Goal: Find specific page/section: Find specific page/section

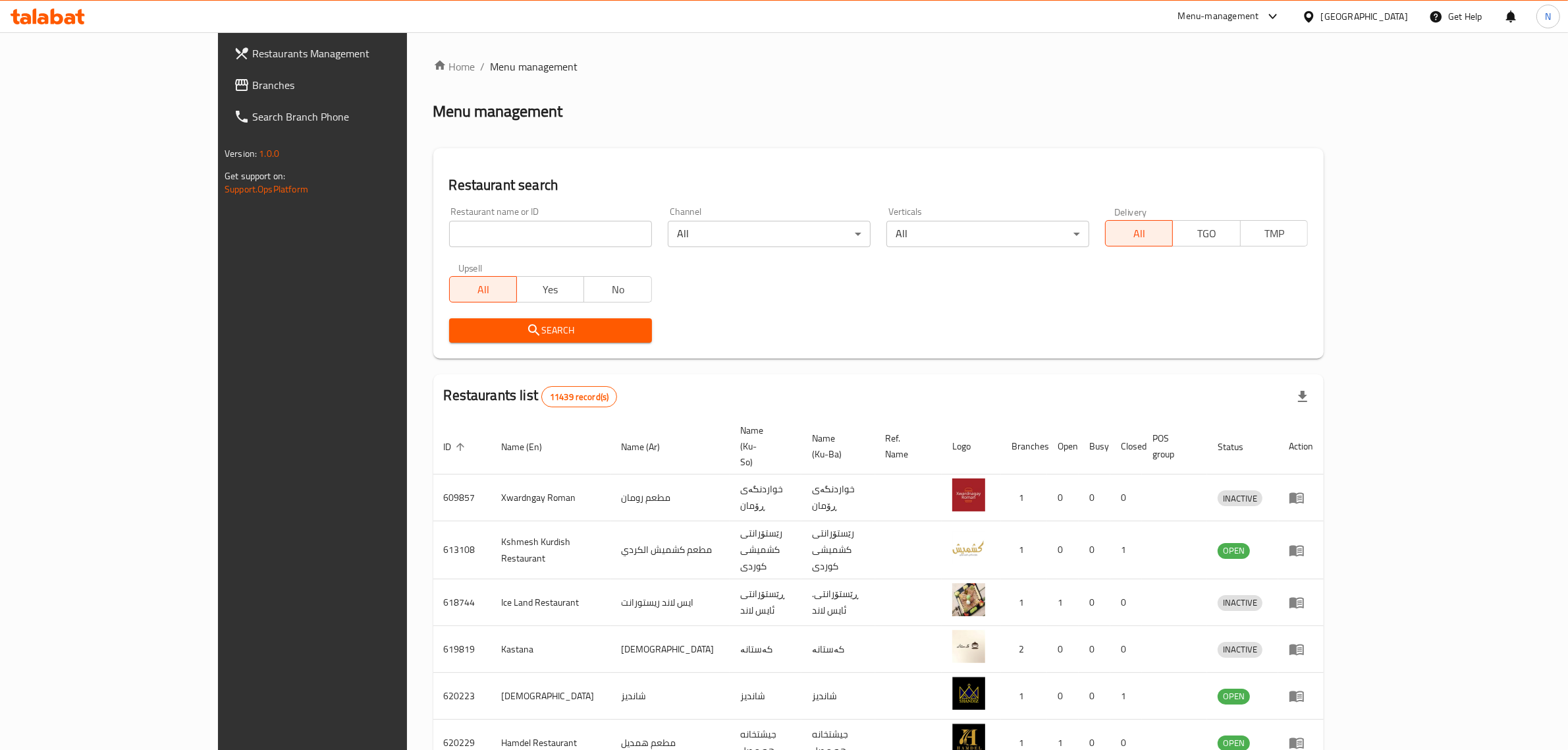
click at [487, 244] on input "search" at bounding box center [550, 234] width 203 height 27
paste input "691745"
type input "691745"
click at [537, 320] on button "Search" at bounding box center [550, 330] width 203 height 24
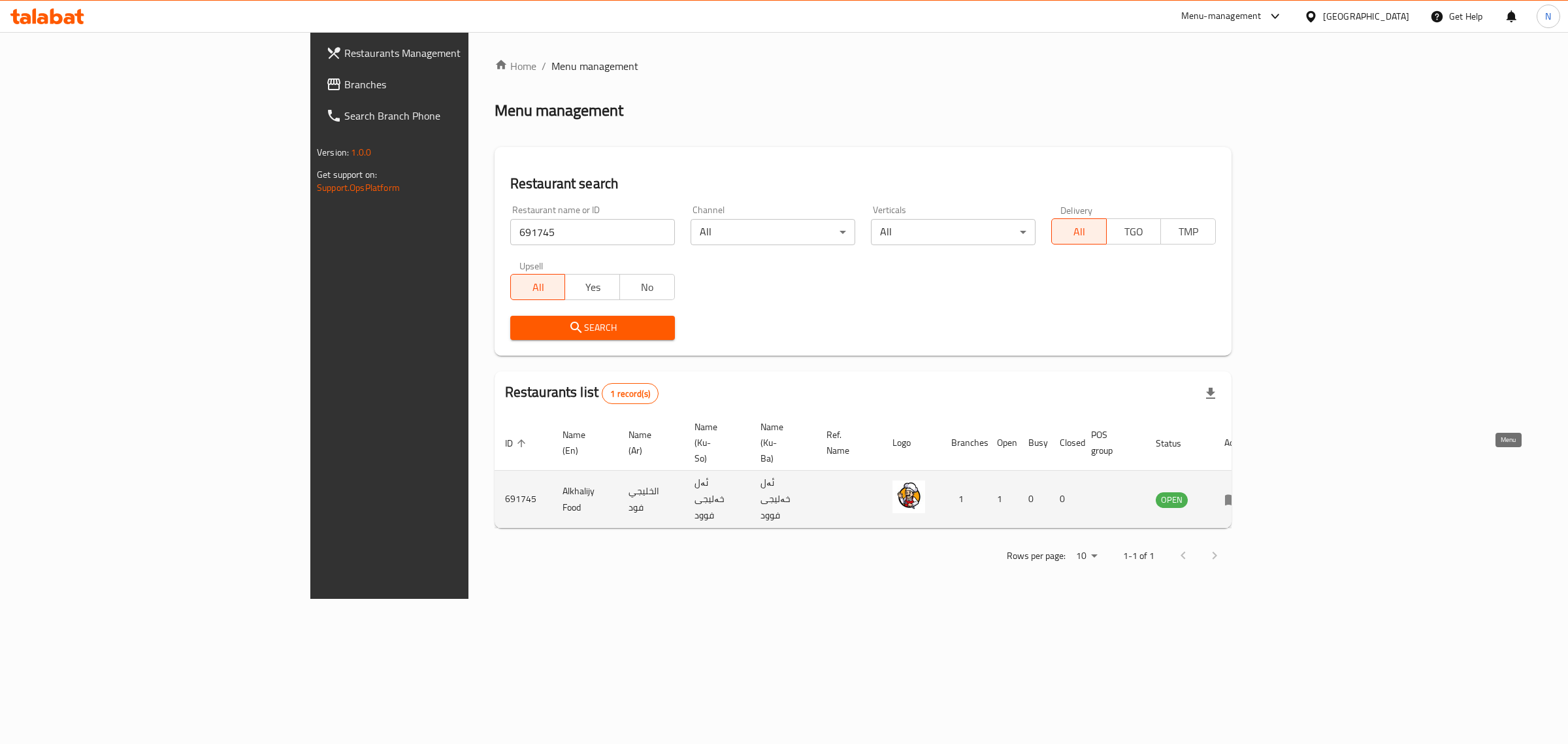
click at [1239, 494] on icon "enhanced table" at bounding box center [1232, 500] width 14 height 11
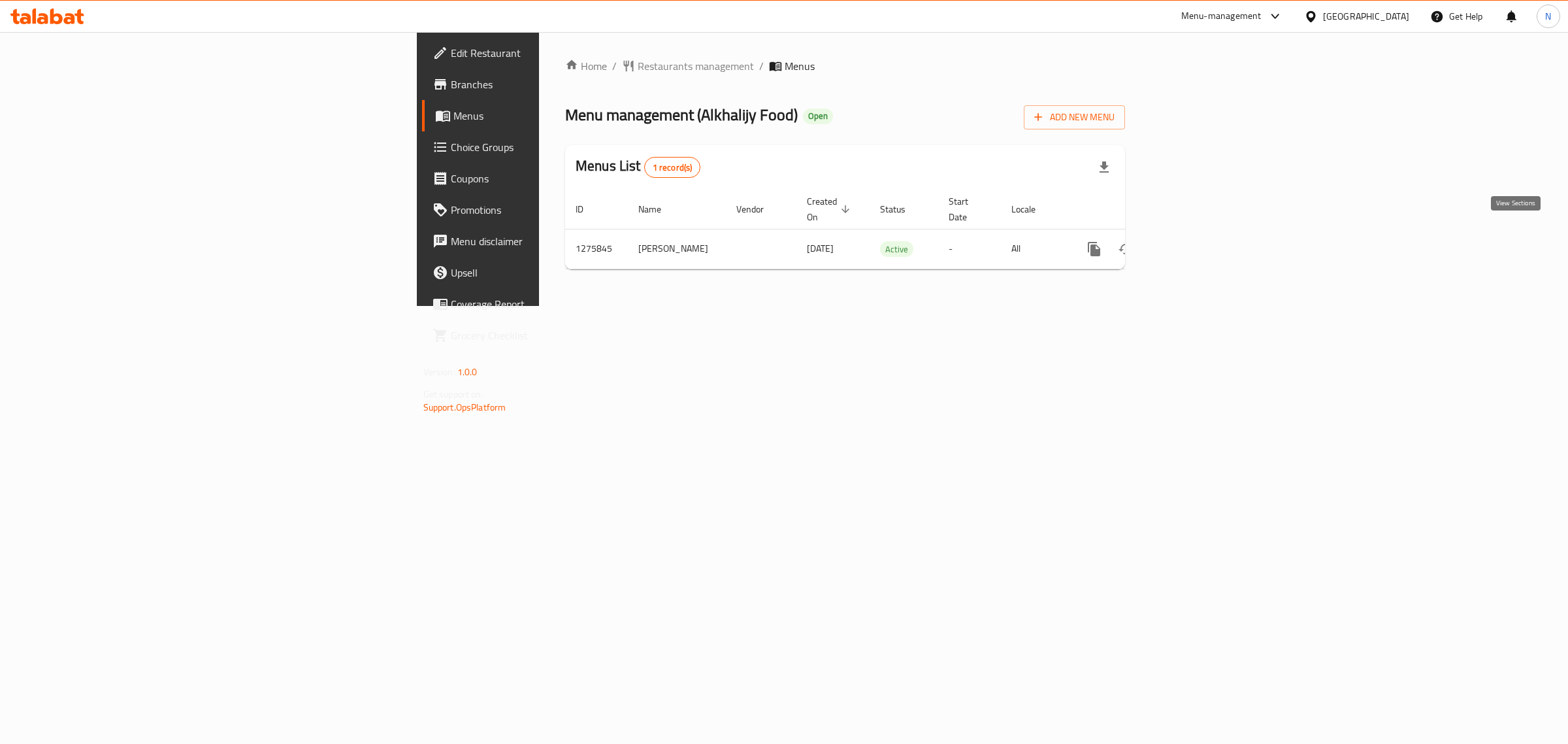
click at [1125, 257] on div "Home / Restaurants management / Menus Menu management ( Alkhalijy Food ) Open A…" at bounding box center [845, 169] width 560 height 222
click at [1204, 248] on link "enhanced table" at bounding box center [1188, 249] width 31 height 31
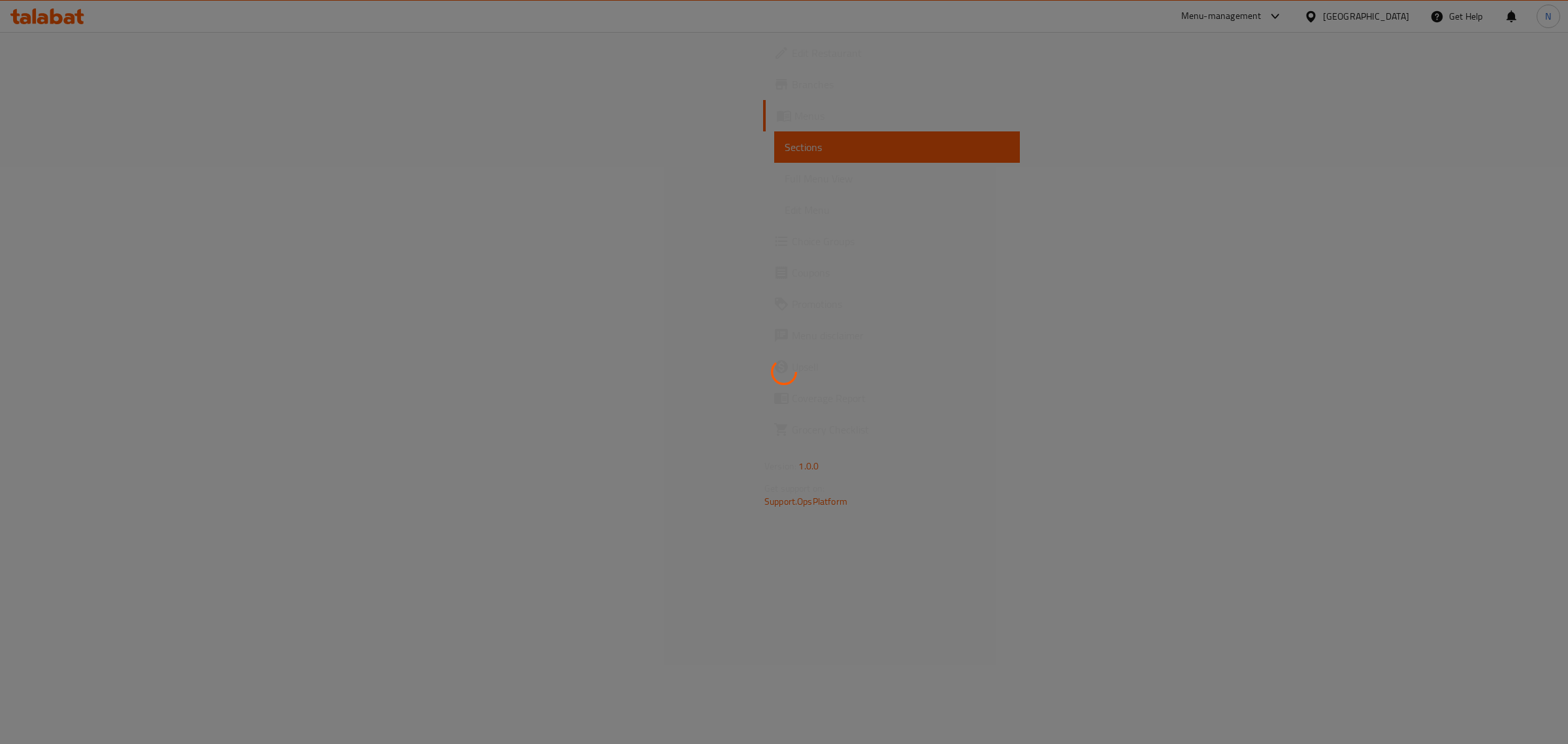
click at [763, 316] on div at bounding box center [784, 372] width 1568 height 744
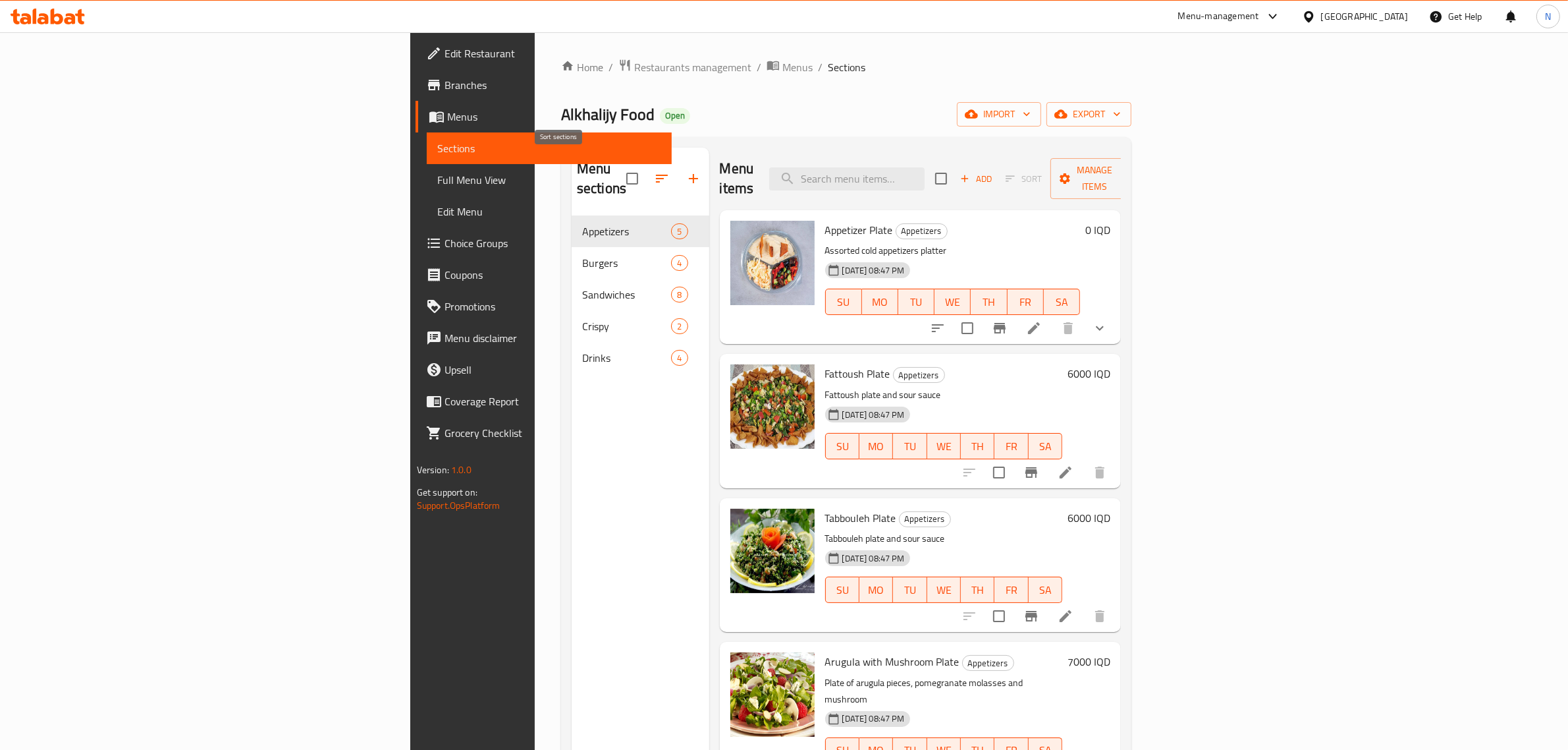
click at [654, 176] on icon "button" at bounding box center [662, 179] width 16 height 16
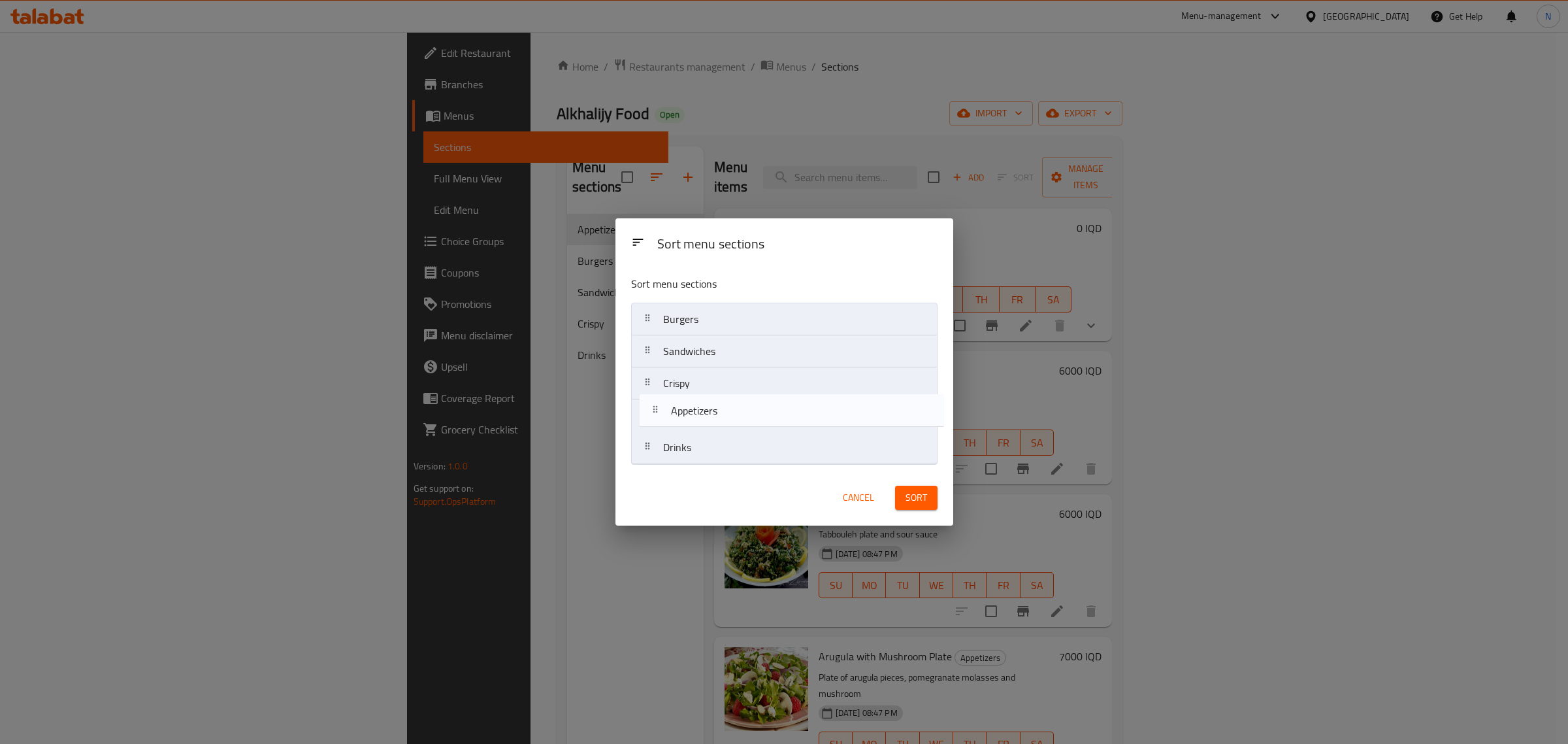
drag, startPoint x: 730, startPoint y: 330, endPoint x: 740, endPoint y: 428, distance: 98.5
click at [740, 428] on nav "Appetizers Burgers Sandwiches Crispy Drinks" at bounding box center [784, 383] width 306 height 162
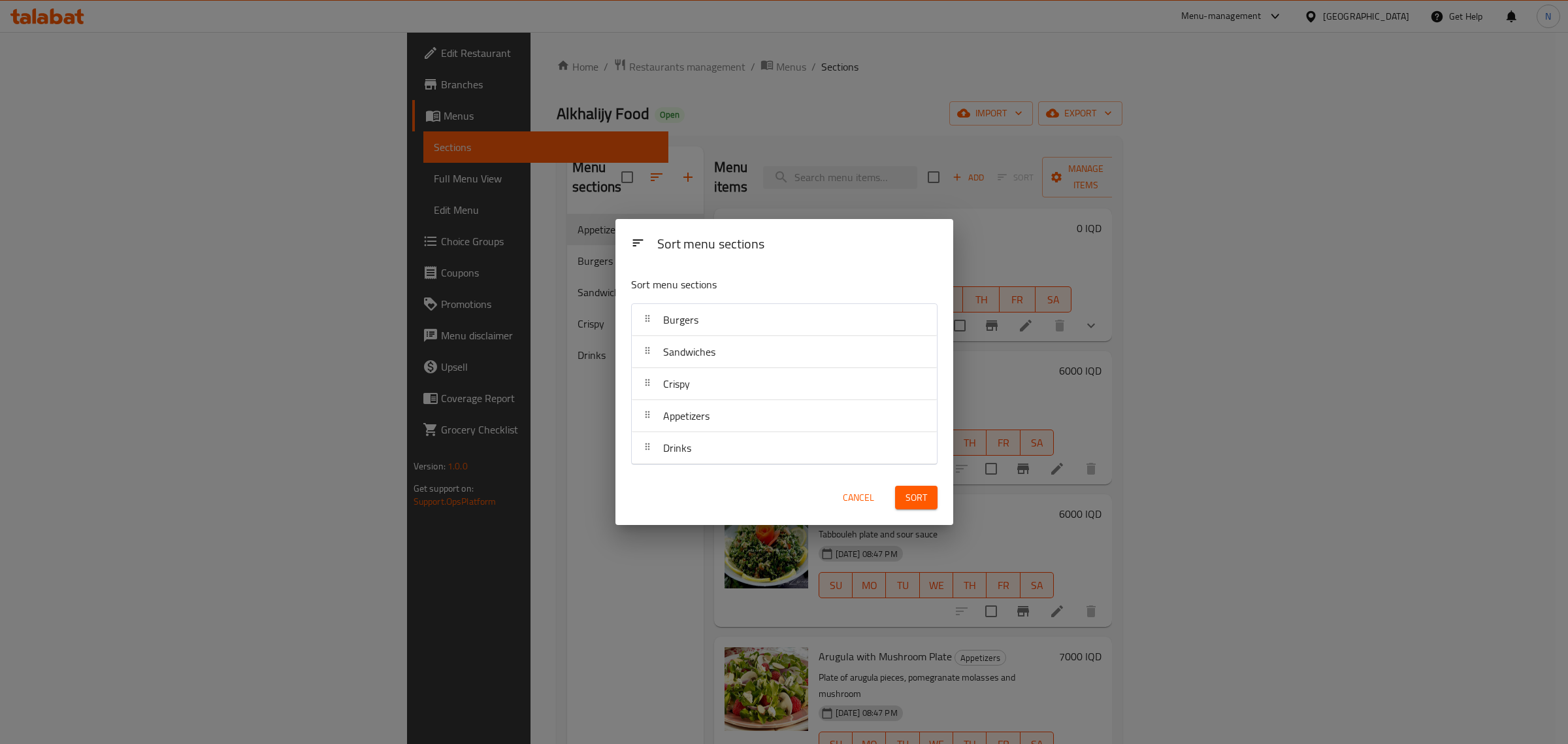
click at [901, 505] on button "Sort" at bounding box center [916, 498] width 43 height 24
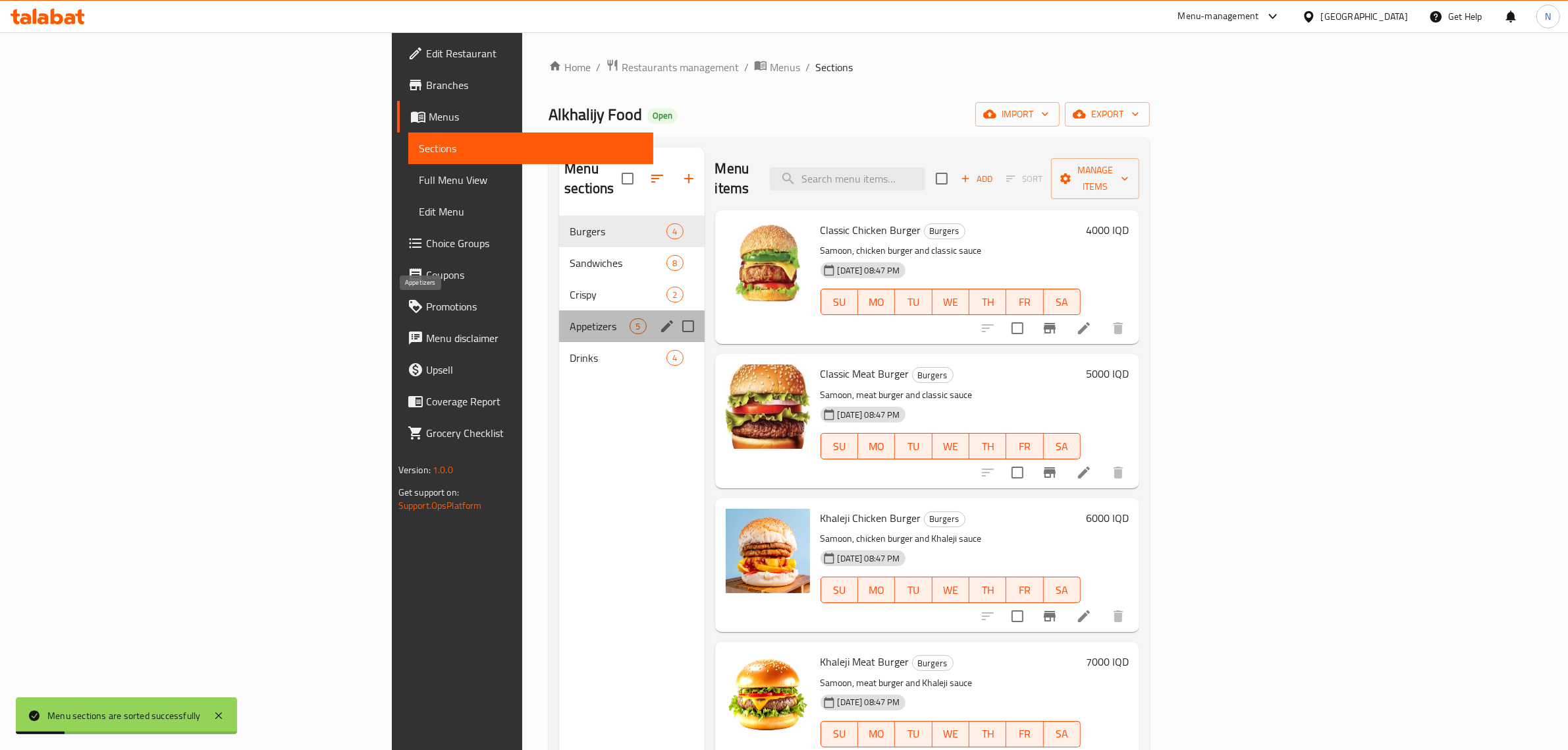
click at [569, 318] on span "Appetizers" at bounding box center [599, 326] width 60 height 16
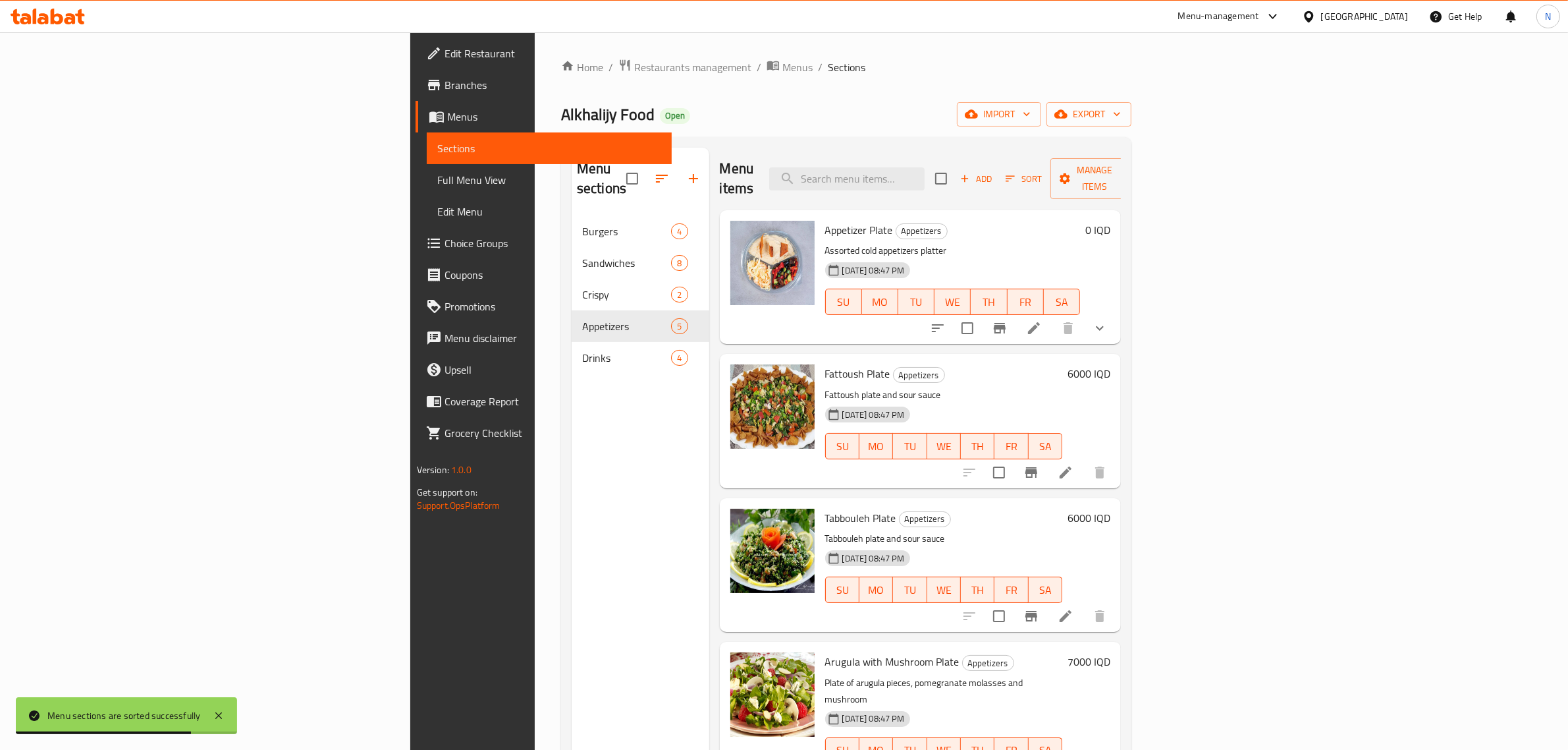
click at [1052, 317] on li at bounding box center [1033, 328] width 37 height 24
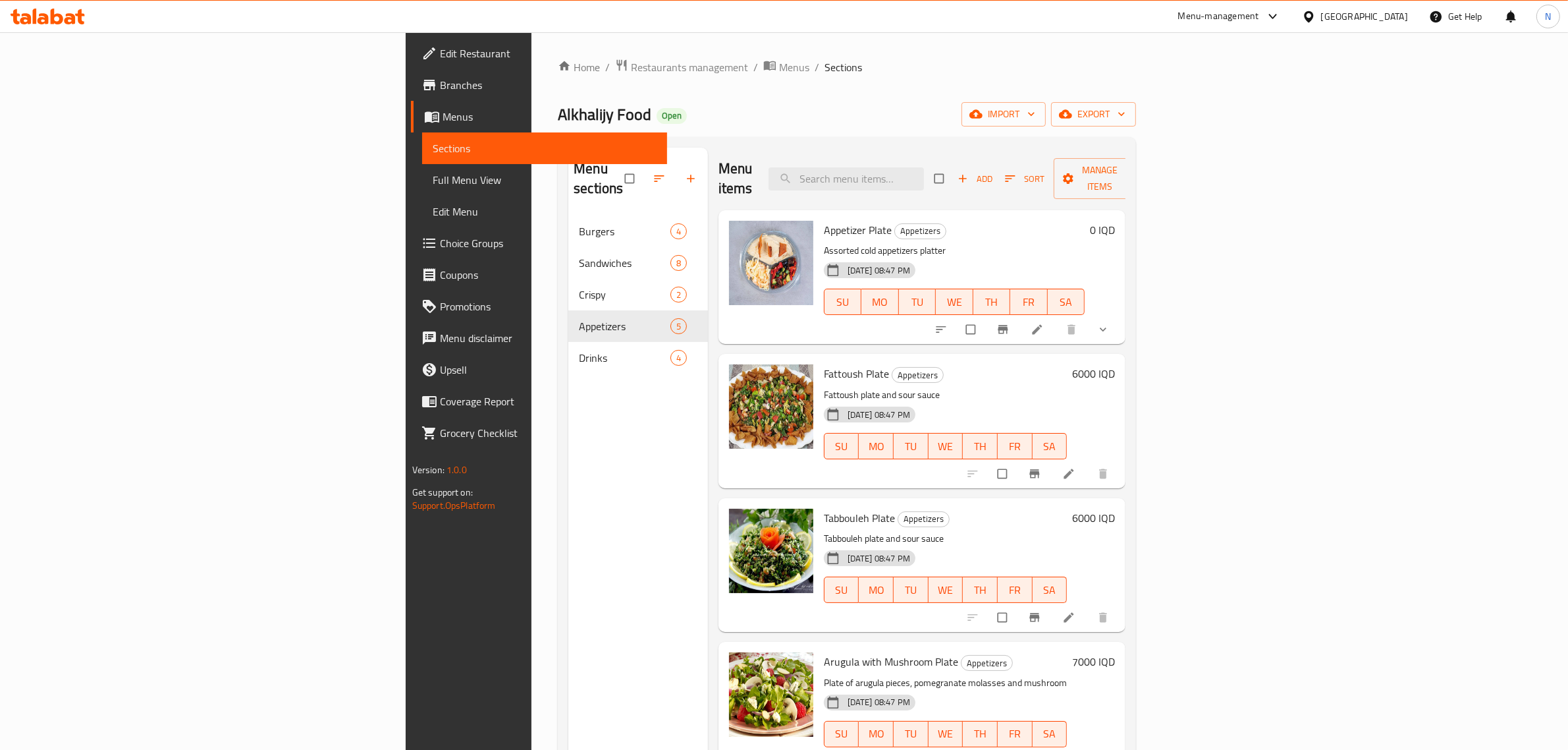
drag, startPoint x: 110, startPoint y: 13, endPoint x: 10, endPoint y: 16, distance: 100.0
click at [10, 16] on div "Menu-management Iraq Get Help N" at bounding box center [784, 16] width 1568 height 31
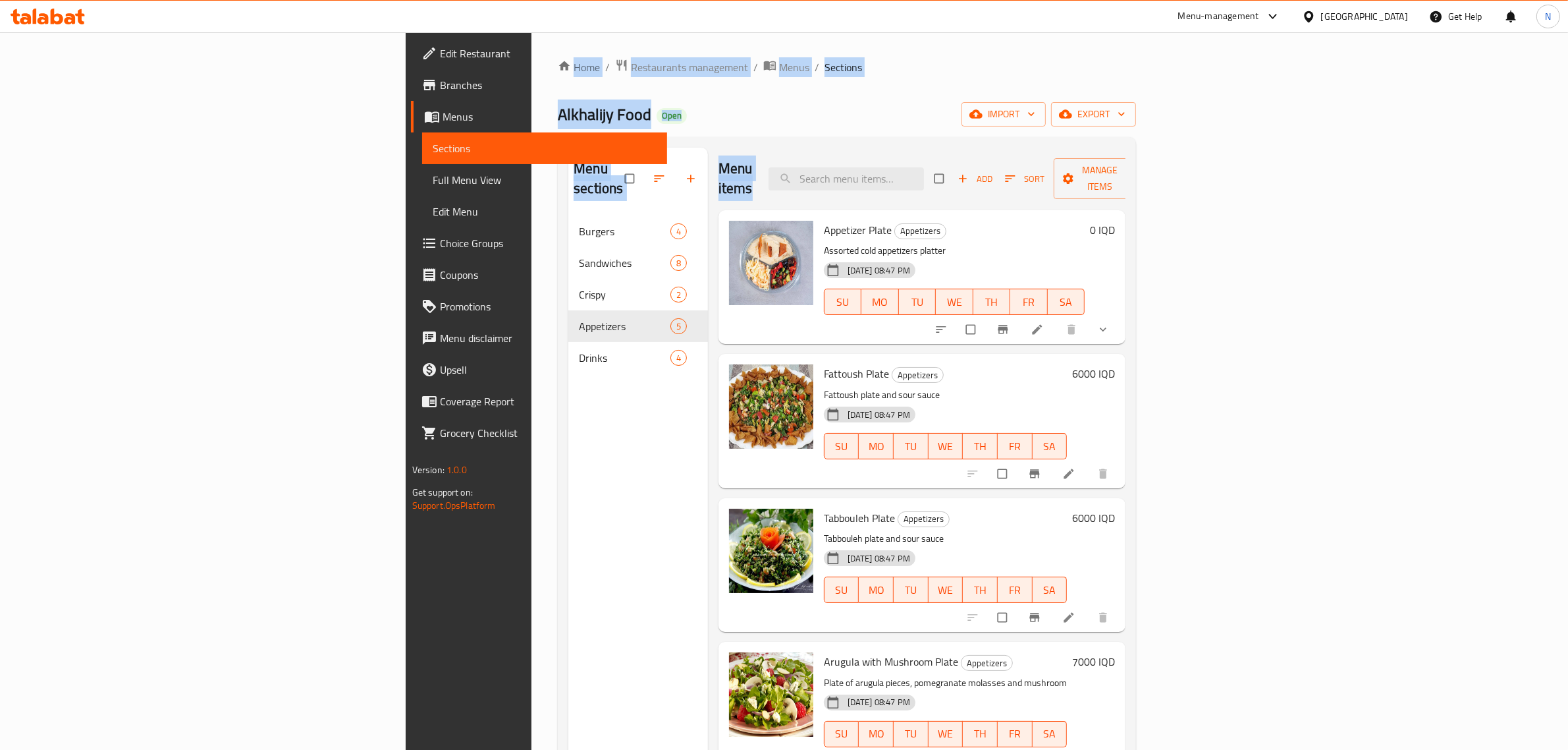
drag, startPoint x: 278, startPoint y: 36, endPoint x: 757, endPoint y: 148, distance: 491.9
click at [757, 148] on div "Home / Restaurants management / Menus / Sections Alkhalijy Food Open import exp…" at bounding box center [846, 483] width 630 height 902
click at [750, 87] on div "Home / Restaurants management / Menus / Sections Alkhalijy Food Open import exp…" at bounding box center [847, 484] width 578 height 850
drag, startPoint x: 284, startPoint y: 39, endPoint x: 878, endPoint y: 189, distance: 612.6
click at [878, 189] on div "Home / Restaurants management / Menus / Sections Alkhalijy Food Open import exp…" at bounding box center [846, 483] width 630 height 902
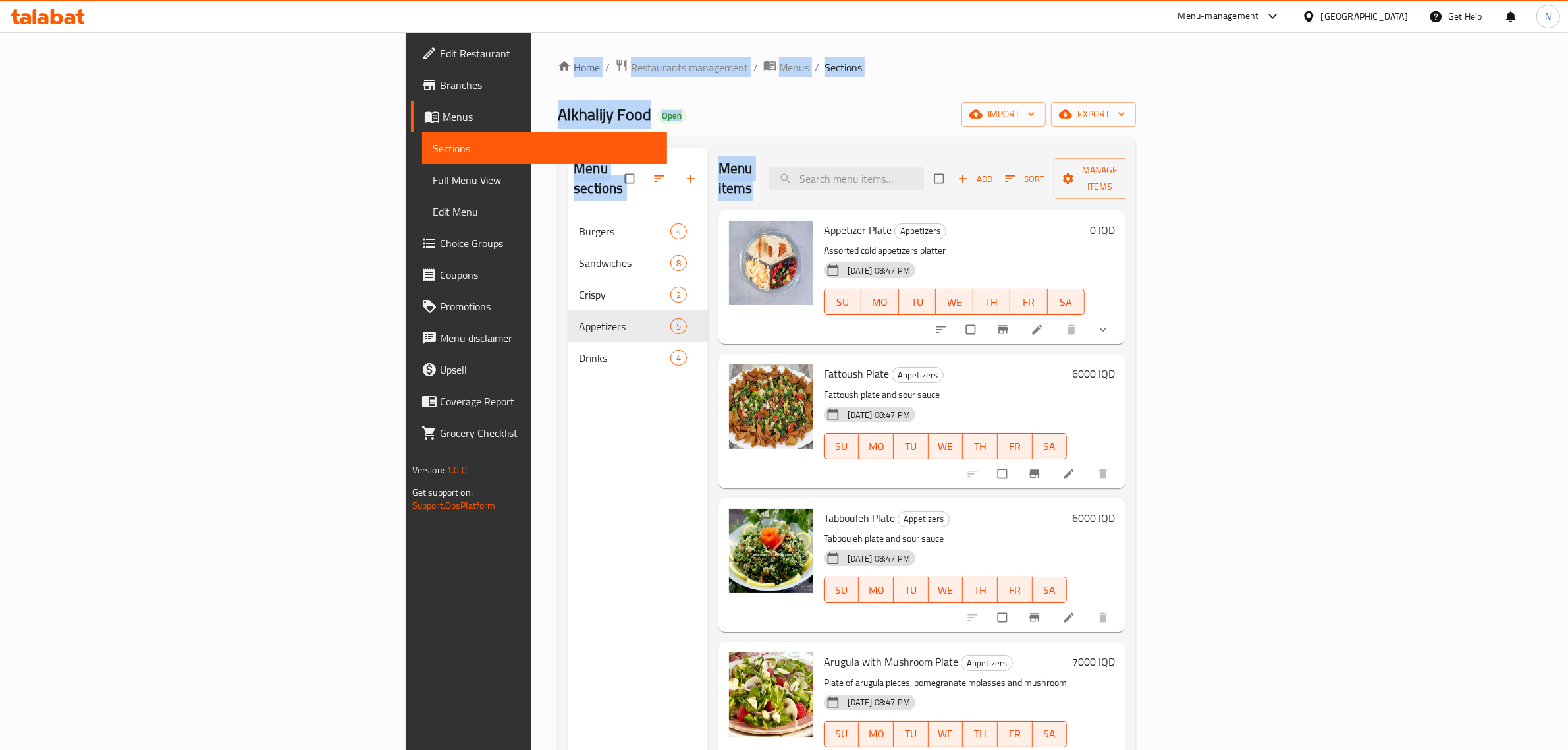
click at [692, 93] on div "Home / Restaurants management / Menus / Sections Alkhalijy Food Open import exp…" at bounding box center [847, 484] width 578 height 850
drag, startPoint x: 284, startPoint y: 41, endPoint x: 768, endPoint y: 118, distance: 490.1
click at [768, 118] on div "Home / Restaurants management / Menus / Sections Alkhalijy Food Open import exp…" at bounding box center [846, 483] width 630 height 902
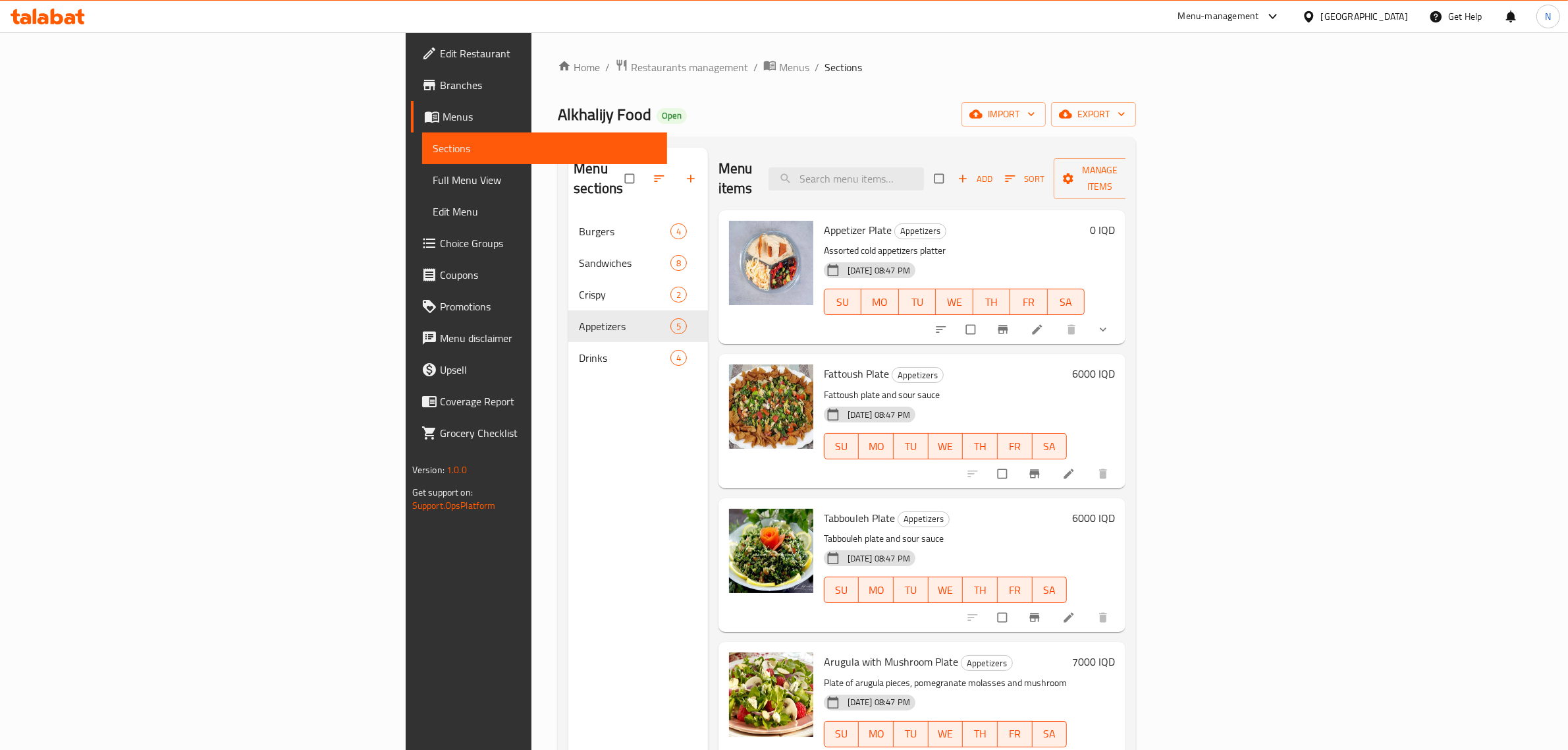
click at [754, 113] on div "Alkhalijy Food Open import export" at bounding box center [847, 114] width 578 height 24
drag, startPoint x: 388, startPoint y: 60, endPoint x: 785, endPoint y: 121, distance: 401.7
click at [785, 121] on div "Home / Restaurants management / Menus / Sections Alkhalijy Food Open import exp…" at bounding box center [846, 483] width 630 height 902
click at [624, 97] on div "Home / Restaurants management / Menus / Sections Alkhalijy Food Open import exp…" at bounding box center [847, 484] width 578 height 850
drag, startPoint x: 623, startPoint y: 106, endPoint x: 280, endPoint y: 53, distance: 347.1
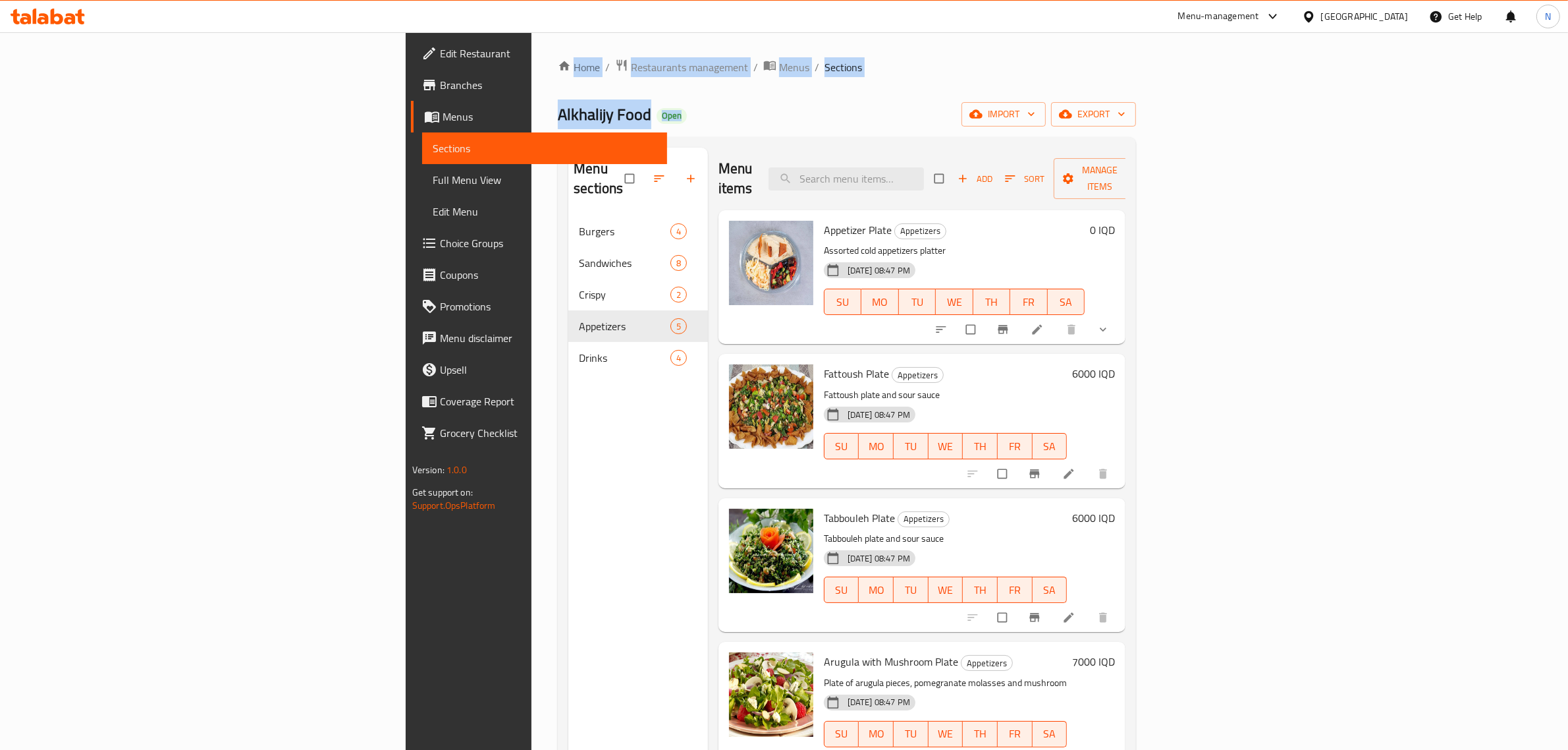
click at [531, 53] on div "Home / Restaurants management / Menus / Sections Alkhalijy Food Open import exp…" at bounding box center [846, 483] width 630 height 902
click at [531, 52] on div "Home / Restaurants management / Menus / Sections Alkhalijy Food Open import exp…" at bounding box center [846, 483] width 630 height 902
drag, startPoint x: 280, startPoint y: 52, endPoint x: 768, endPoint y: 155, distance: 498.8
click at [768, 155] on div "Home / Restaurants management / Menus / Sections Alkhalijy Food Open import exp…" at bounding box center [846, 483] width 630 height 902
click at [792, 210] on div "Appetizer Plate Appetizers Assorted cold appetizers platter 12-02-2025 08:47 PM…" at bounding box center [922, 277] width 407 height 134
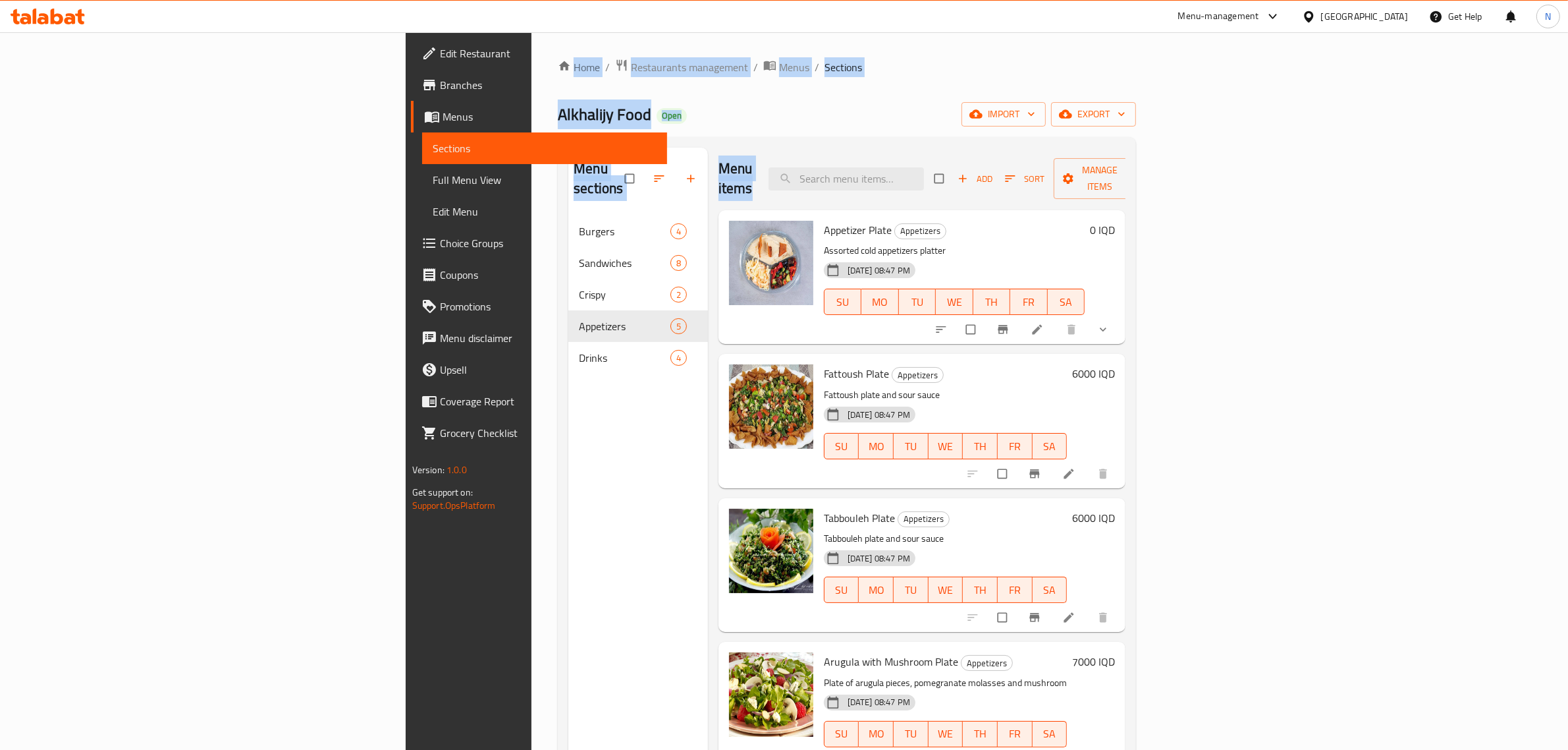
drag, startPoint x: 269, startPoint y: 47, endPoint x: 728, endPoint y: 132, distance: 466.8
click at [728, 132] on div "Home / Restaurants management / Menus / Sections Alkhalijy Food Open import exp…" at bounding box center [846, 483] width 630 height 902
click at [721, 104] on div "Alkhalijy Food Open import export" at bounding box center [847, 114] width 578 height 24
drag, startPoint x: 278, startPoint y: 53, endPoint x: 790, endPoint y: 111, distance: 515.3
click at [790, 111] on div "Home / Restaurants management / Menus / Sections Alkhalijy Food Open import exp…" at bounding box center [846, 483] width 630 height 902
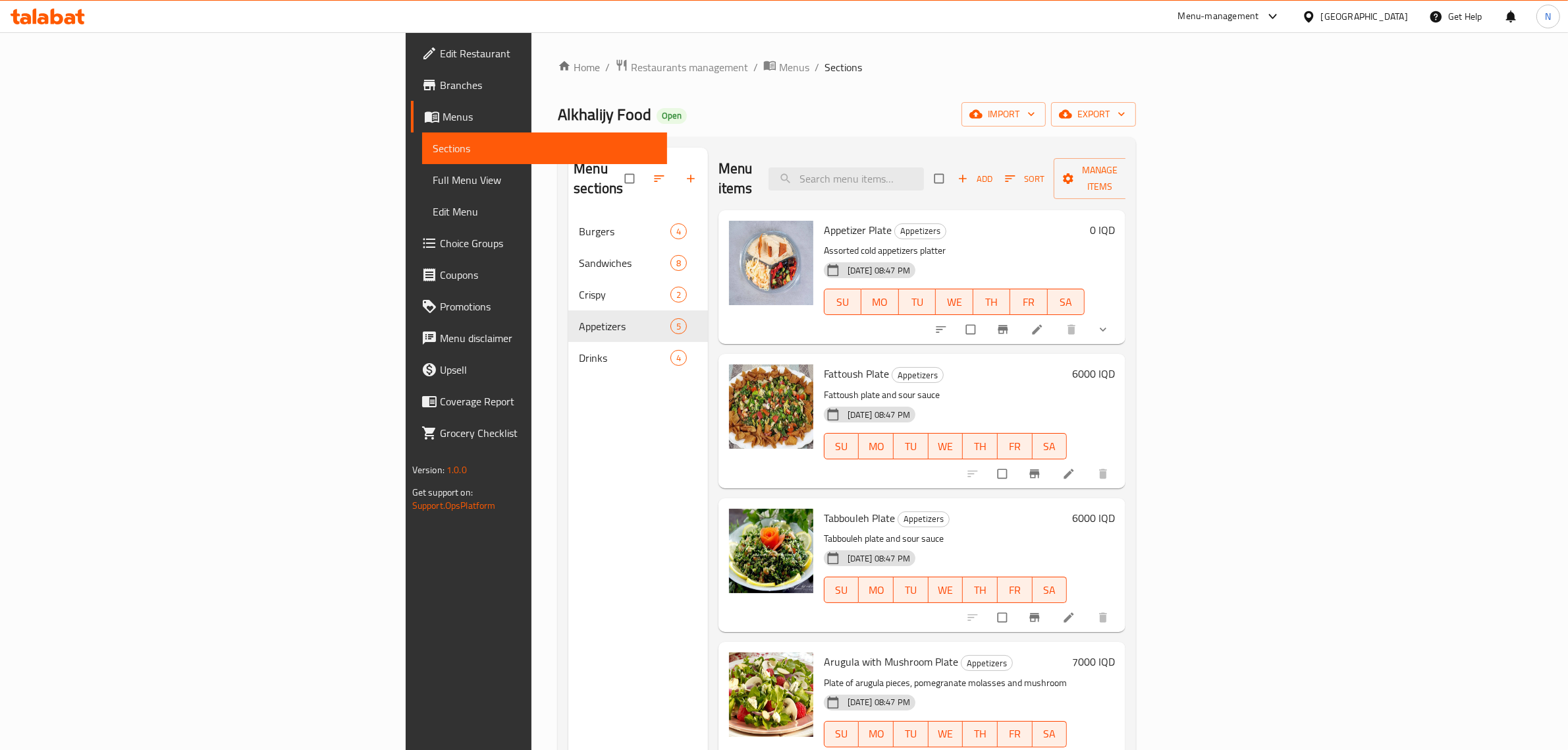
click at [775, 80] on div "Home / Restaurants management / Menus / Sections Alkhalijy Food Open import exp…" at bounding box center [847, 484] width 578 height 850
click at [802, 80] on div "Home / Restaurants management / Menus / Sections Alkhalijy Food Open import exp…" at bounding box center [847, 484] width 578 height 850
click at [68, 25] on div at bounding box center [48, 16] width 96 height 27
click at [56, 14] on icon at bounding box center [57, 16] width 13 height 16
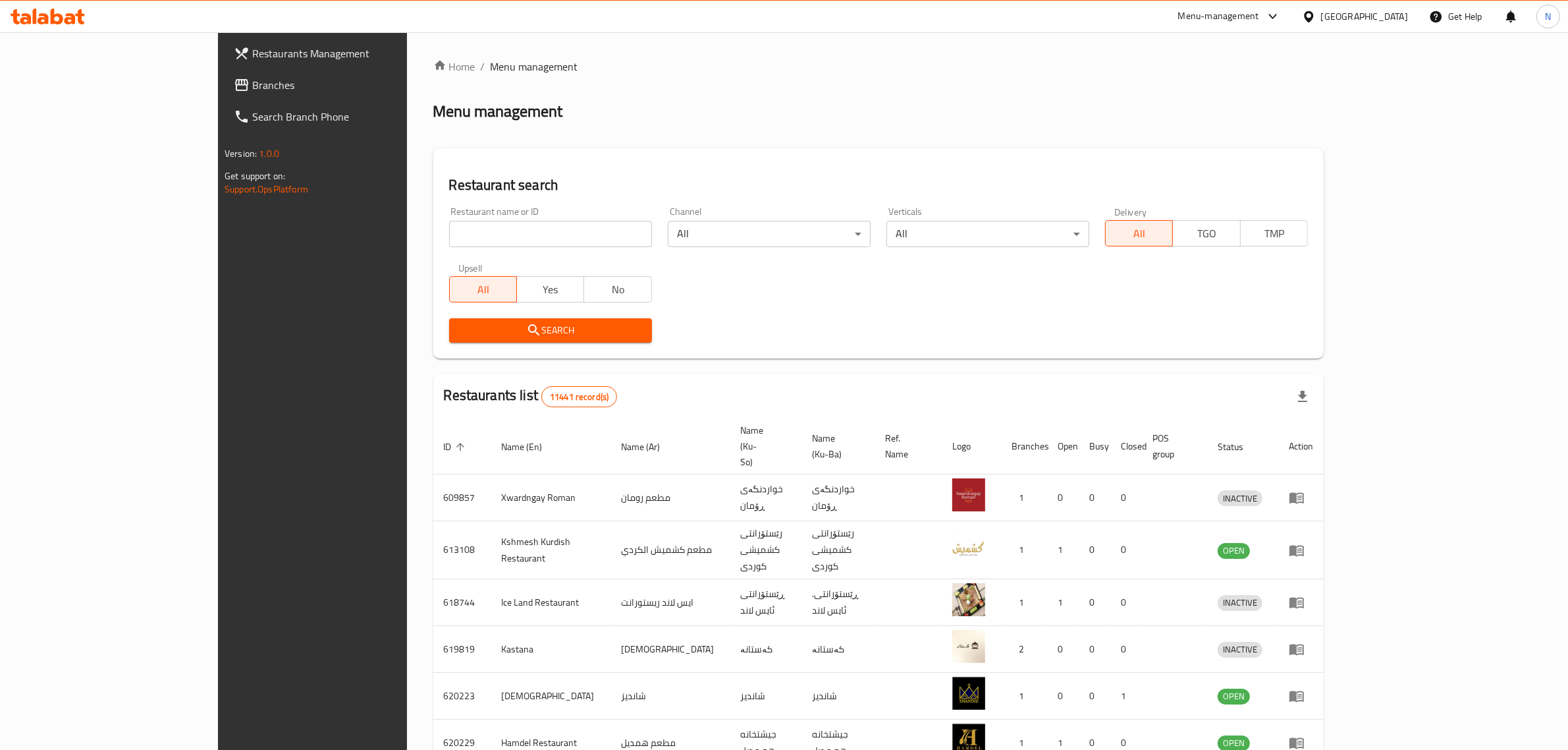
click at [536, 234] on input "search" at bounding box center [550, 234] width 203 height 27
click at [537, 233] on input "search" at bounding box center [550, 234] width 203 height 27
click button "Search" at bounding box center [550, 330] width 203 height 24
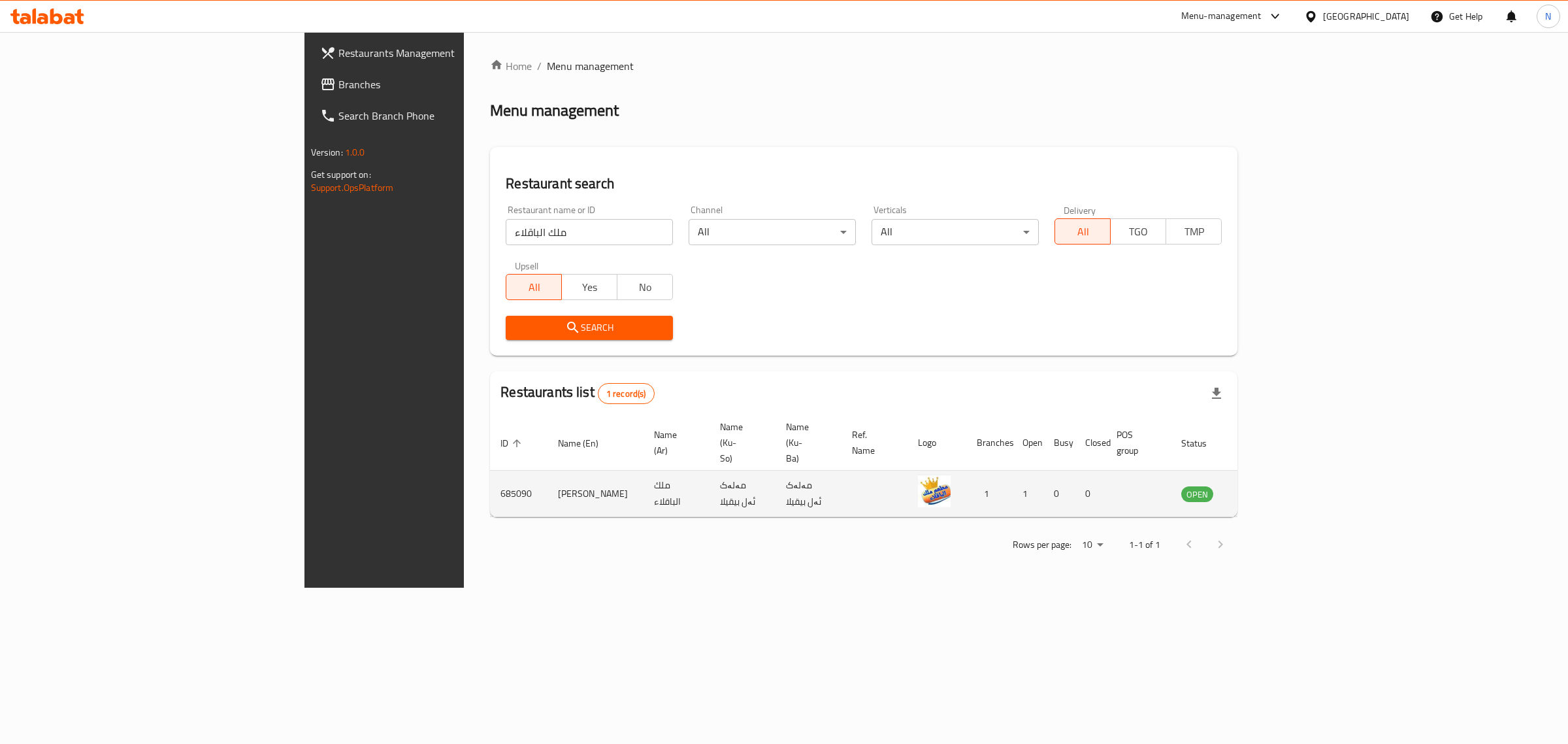
click at [548, 470] on td "[PERSON_NAME]" at bounding box center [596, 494] width 96 height 47
copy td "[PERSON_NAME]"
click at [498, 248] on div "Restaurant name or ID ملك الباقلاء Restaurant name or ID" at bounding box center [589, 225] width 183 height 55
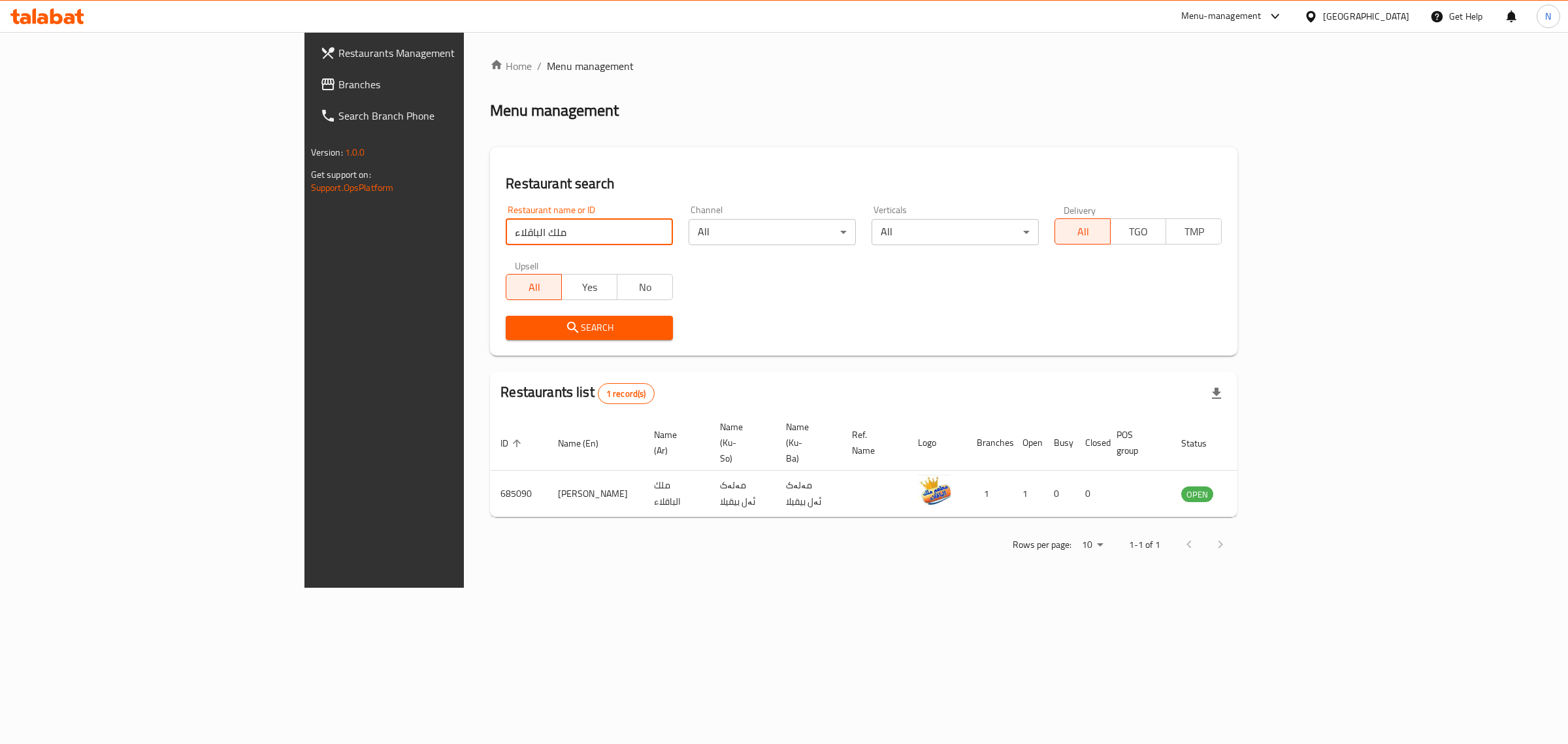
click at [506, 239] on input "ملك الباقلاء" at bounding box center [589, 232] width 167 height 26
click button "Search" at bounding box center [589, 327] width 167 height 24
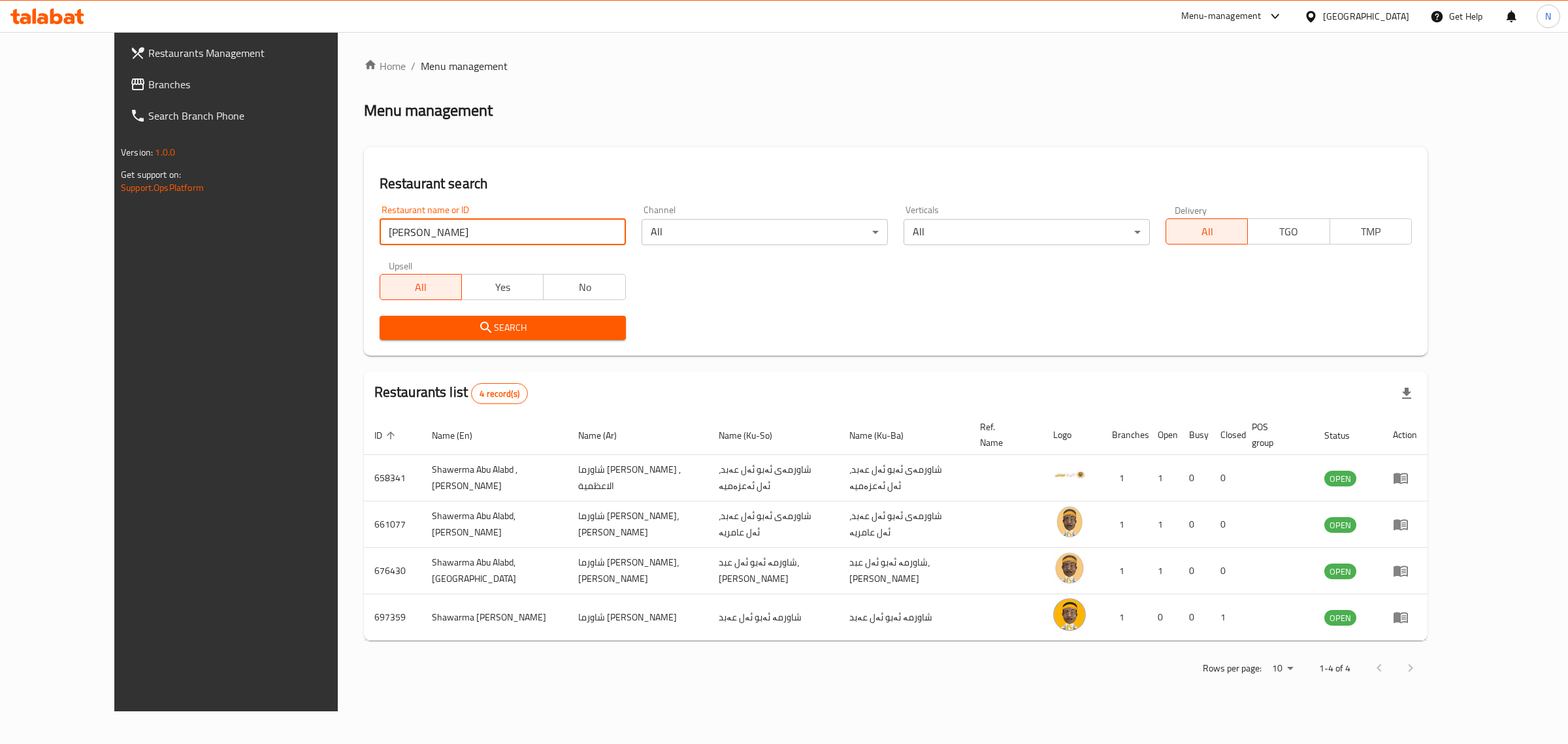
click at [379, 231] on input "[PERSON_NAME]" at bounding box center [502, 232] width 246 height 26
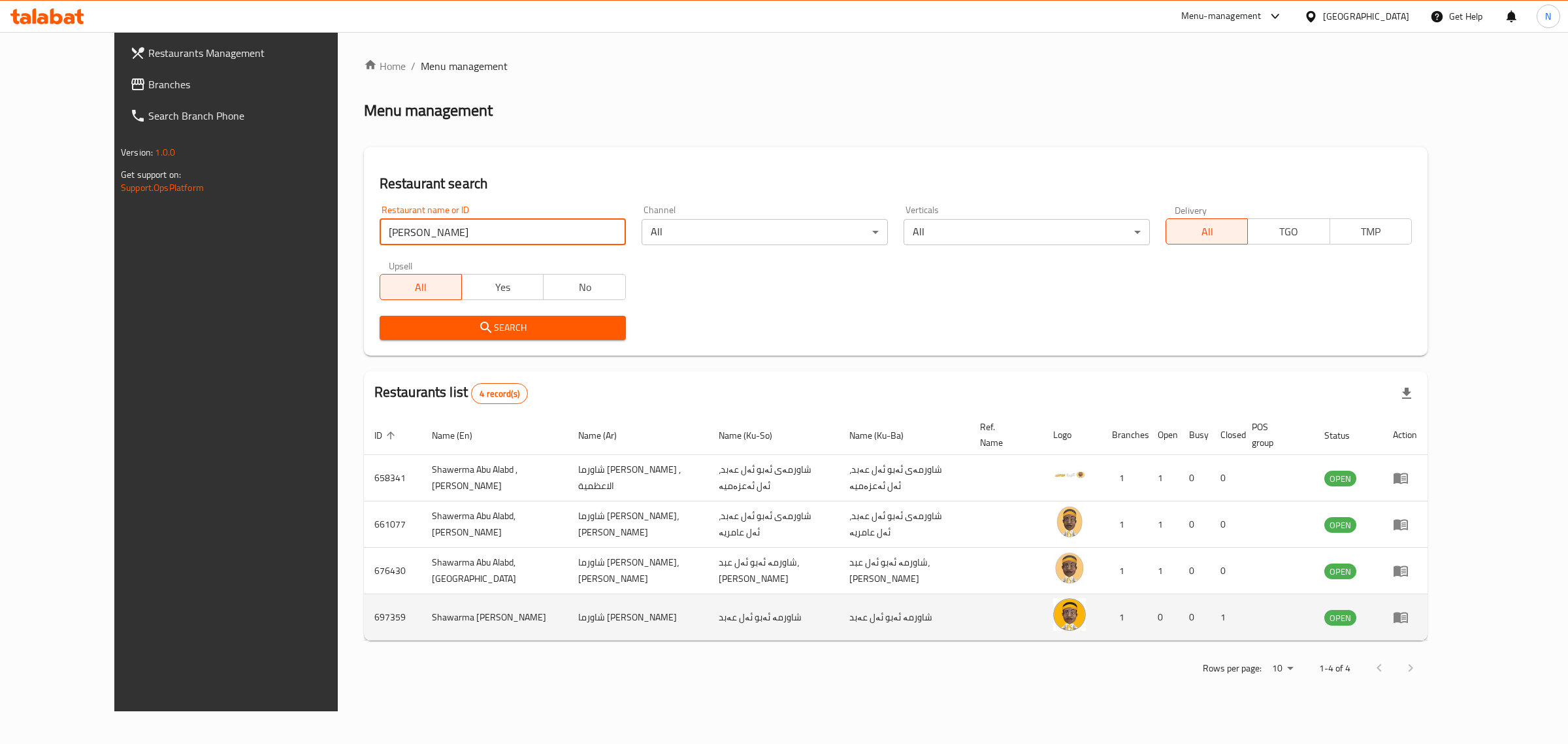
type input "[PERSON_NAME]"
click button "Search" at bounding box center [502, 327] width 246 height 24
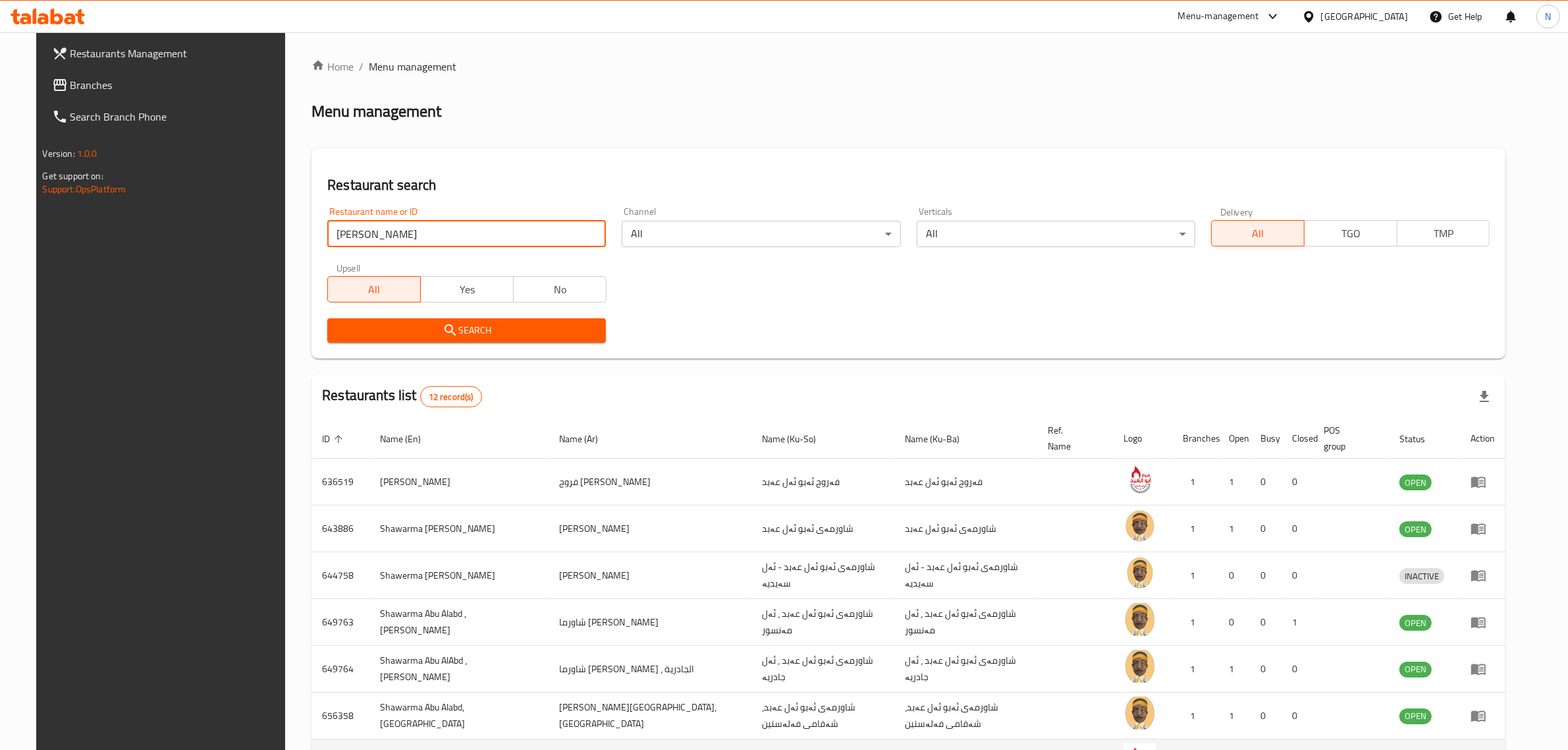
scroll to position [231, 0]
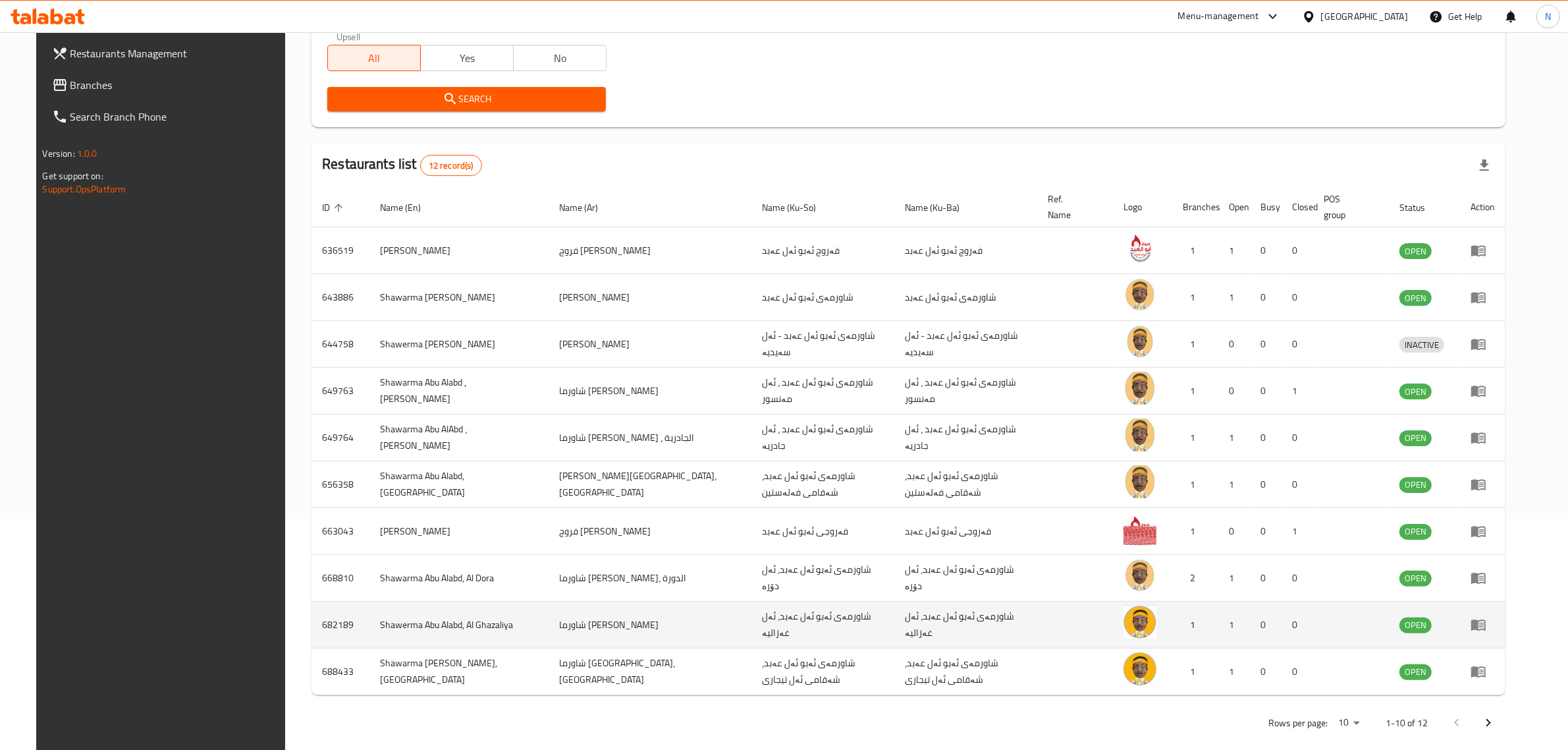
click at [421, 607] on td "Shawerma Abu Alabd, Al Ghazaliya" at bounding box center [459, 625] width 179 height 47
copy td "Shawerma Abu Alabd, Al Ghazaliya"
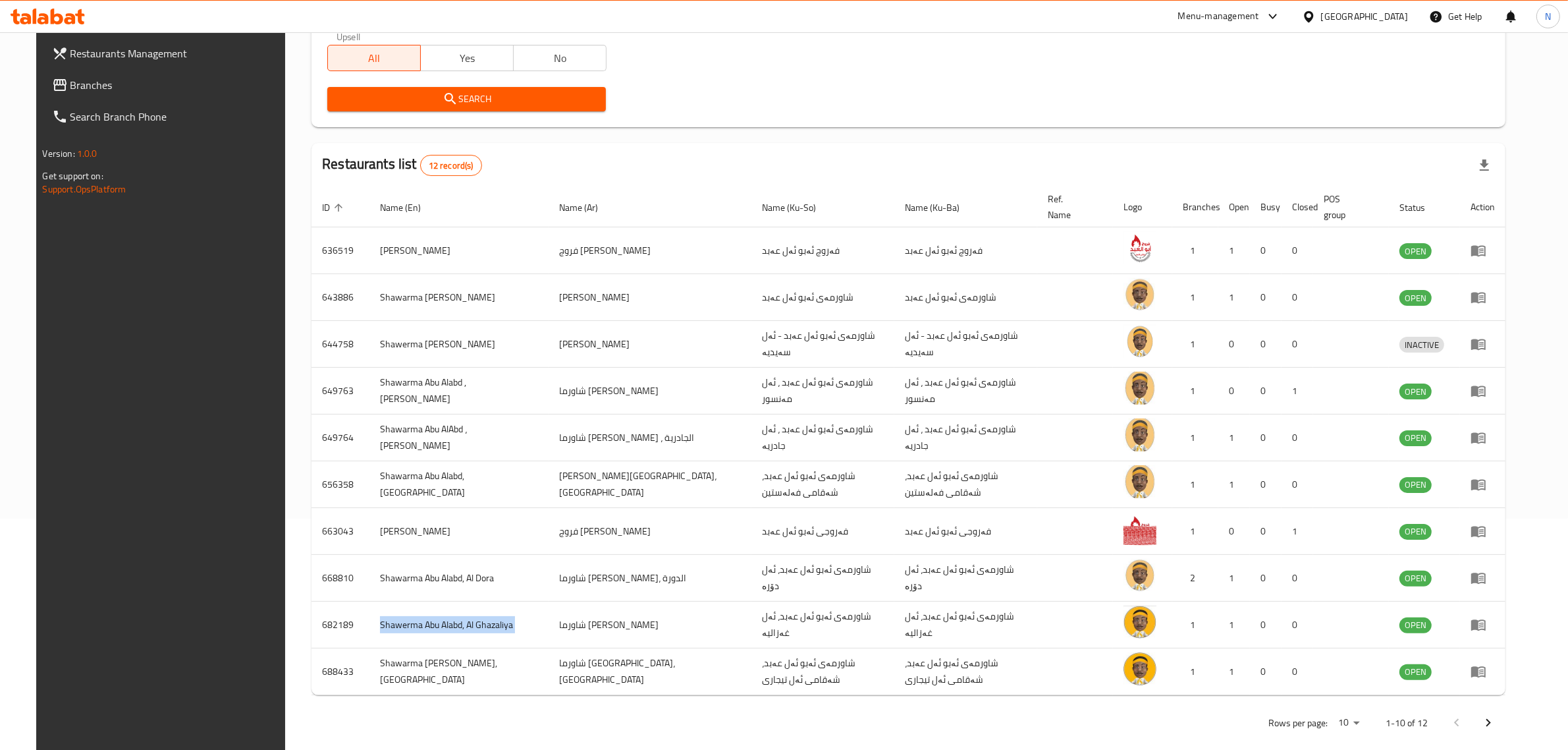
click at [58, 9] on icon at bounding box center [47, 16] width 74 height 16
